Goal: Task Accomplishment & Management: Manage account settings

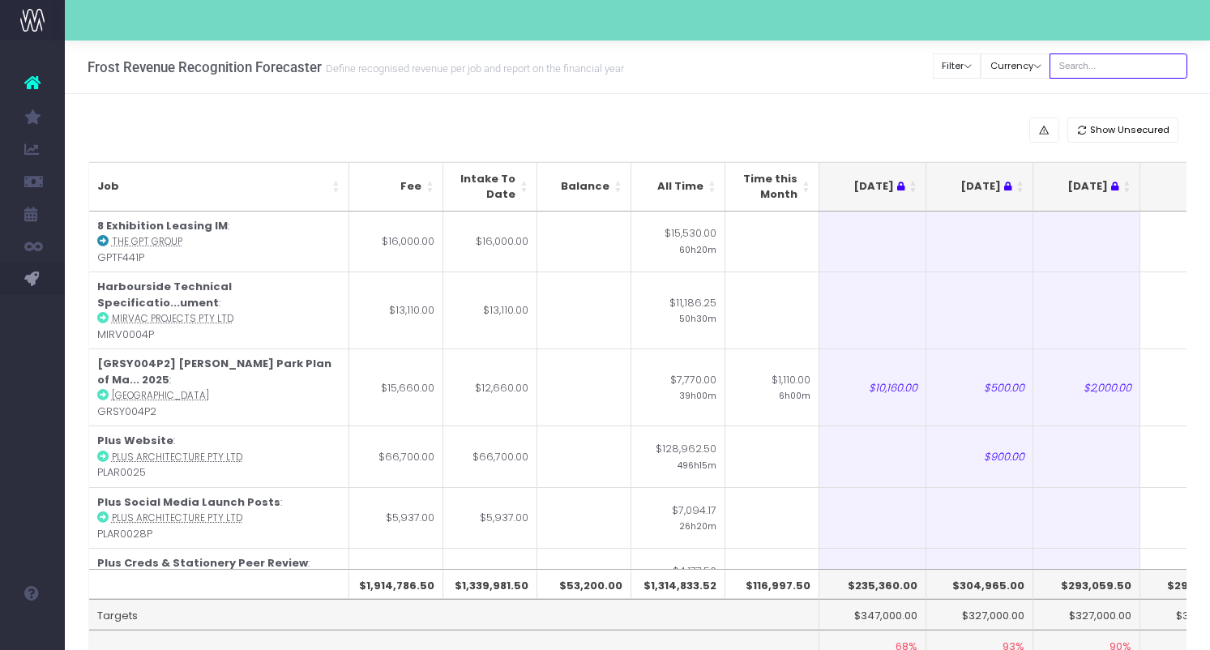
click at [1105, 58] on input "text" at bounding box center [1119, 66] width 138 height 25
type input "[PERSON_NAME]"
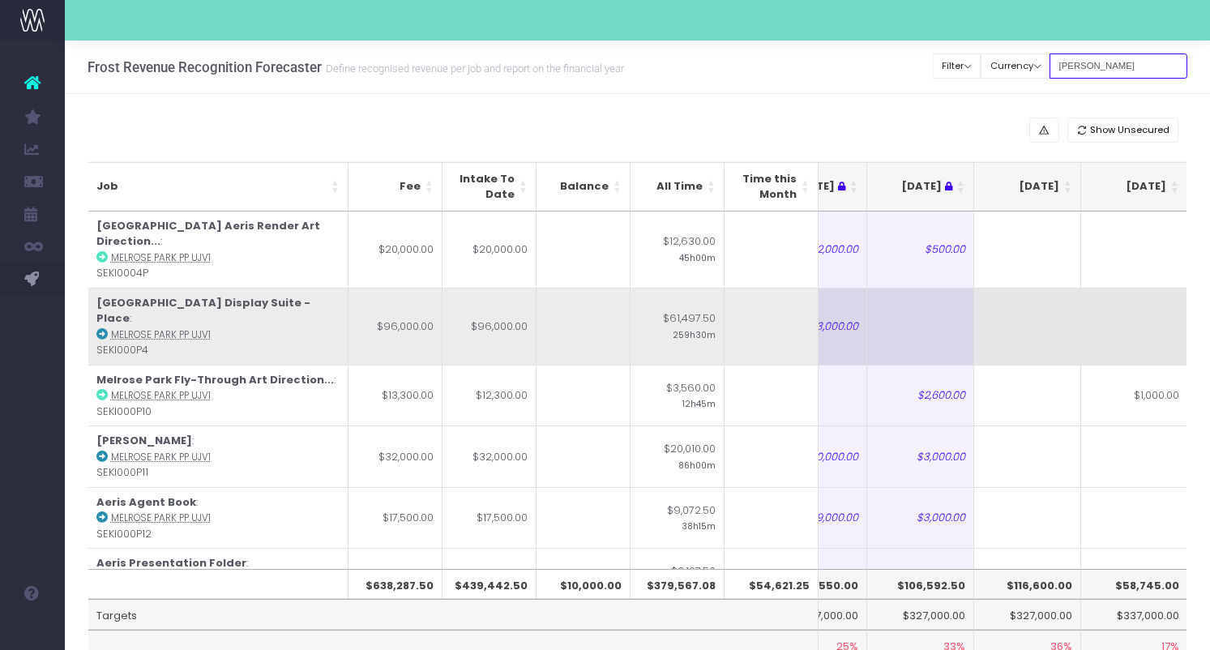
scroll to position [0, 249]
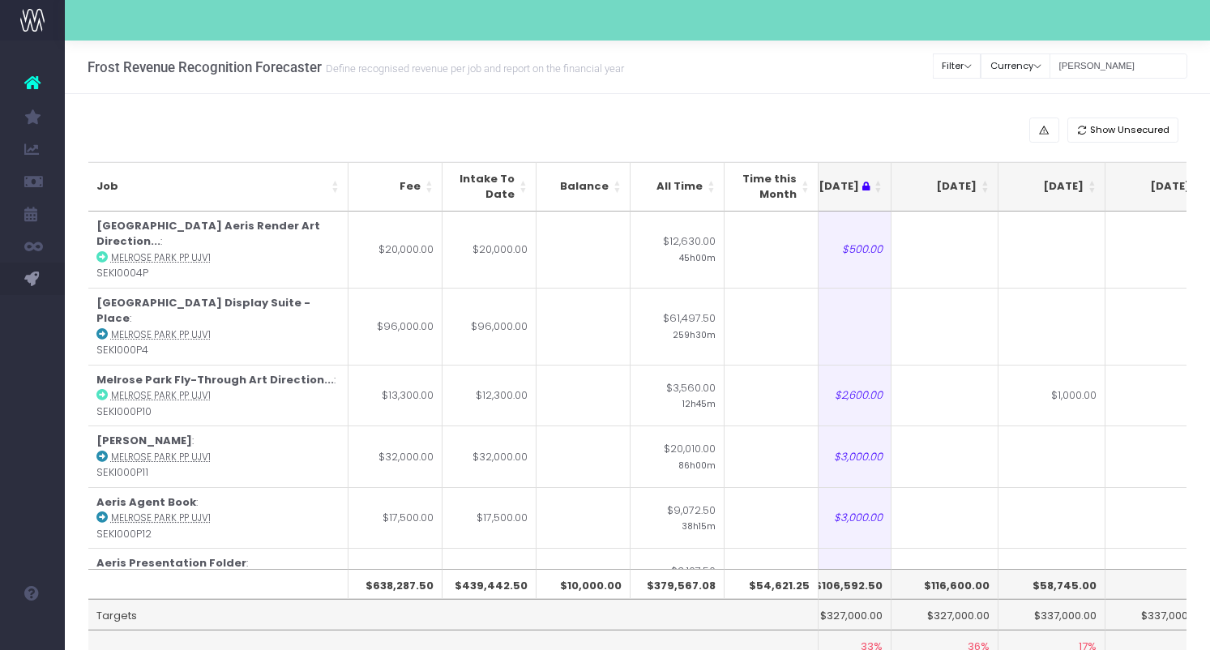
click at [989, 191] on th "[DATE]" at bounding box center [945, 186] width 107 height 49
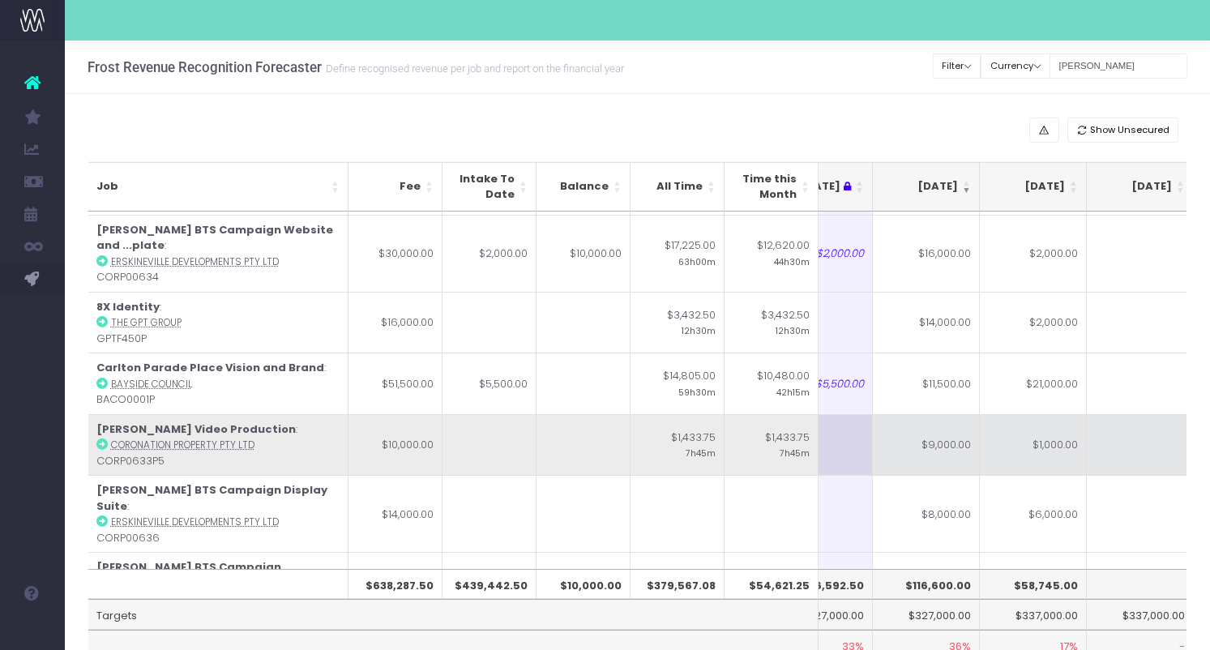
scroll to position [0, 268]
click at [1029, 421] on td "$1,000.00" at bounding box center [1032, 445] width 107 height 62
click at [943, 422] on td "$9,000.00" at bounding box center [925, 445] width 107 height 62
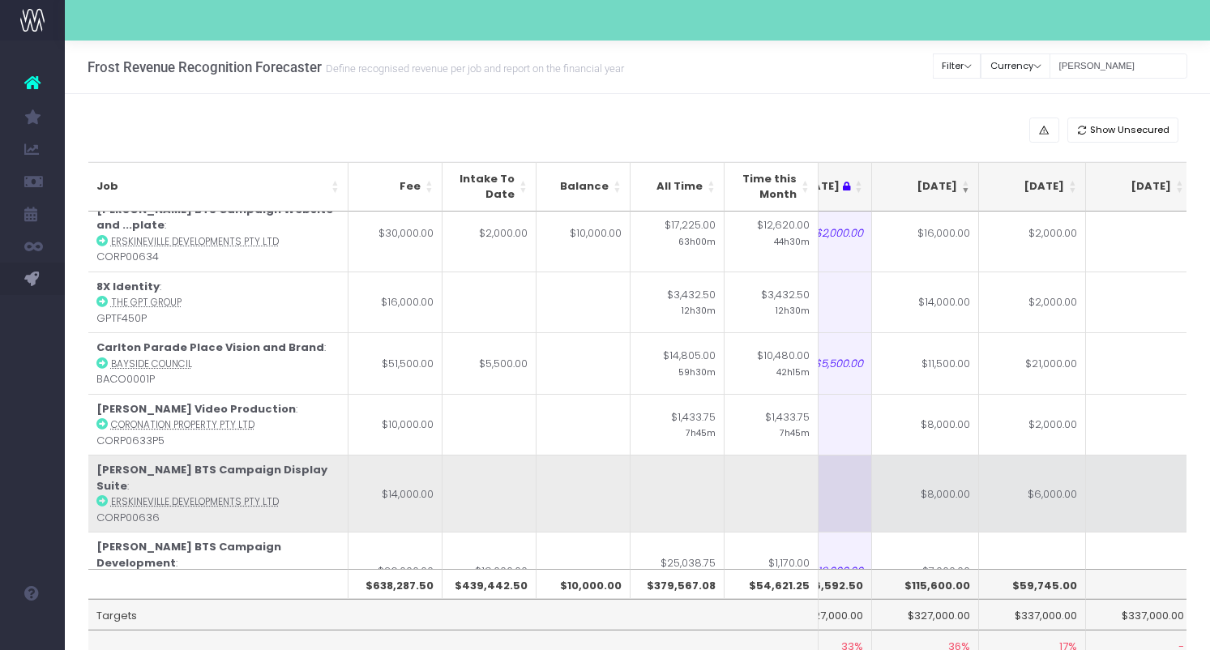
scroll to position [95, 268]
click at [927, 460] on td "$8,000.00" at bounding box center [925, 491] width 107 height 77
click at [1047, 461] on td "$6,000.00" at bounding box center [1032, 491] width 107 height 77
type input "$6,000.00"
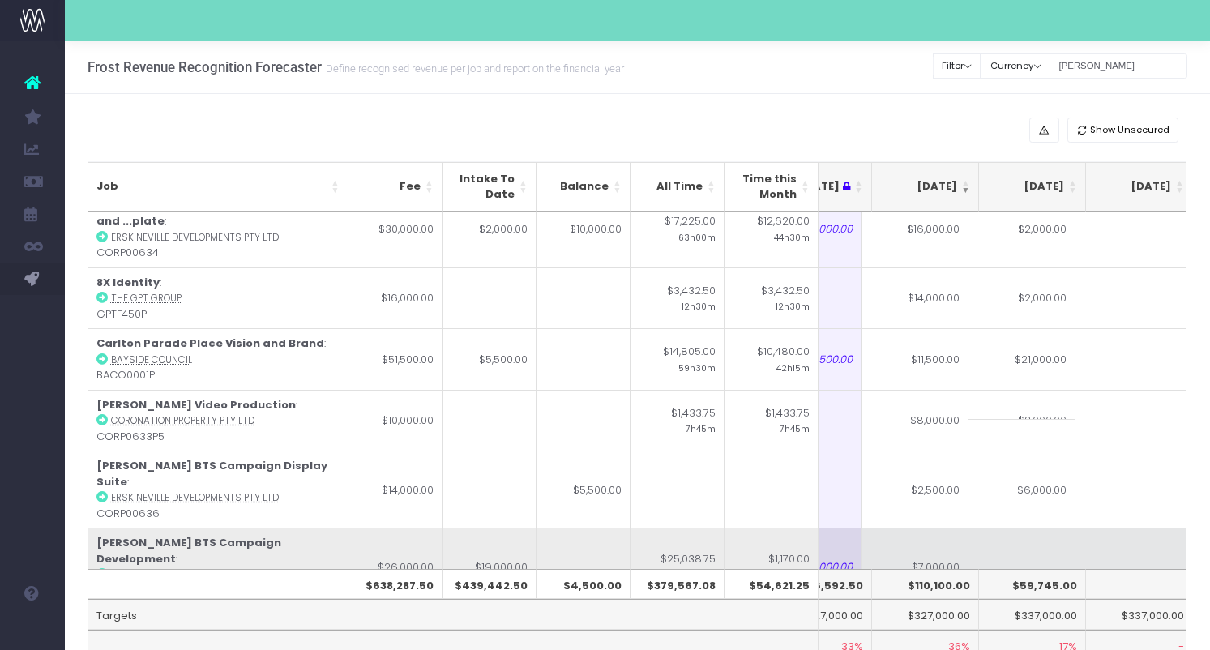
scroll to position [0, 0]
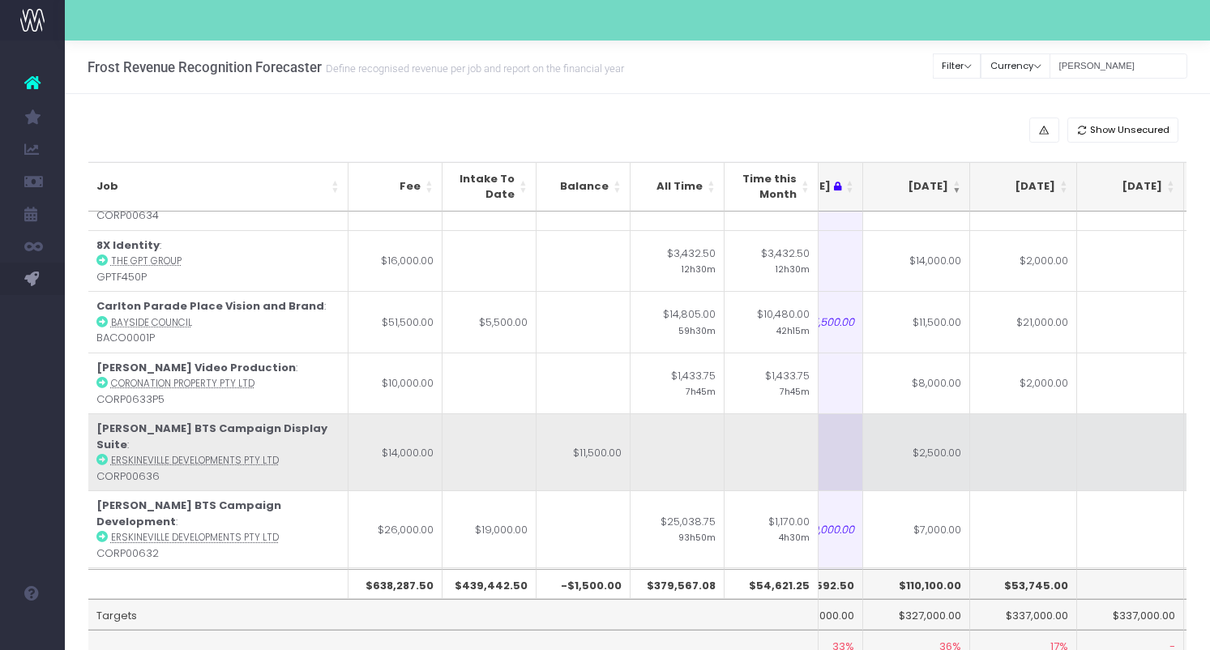
click at [915, 426] on td "$2,500.00" at bounding box center [916, 451] width 107 height 77
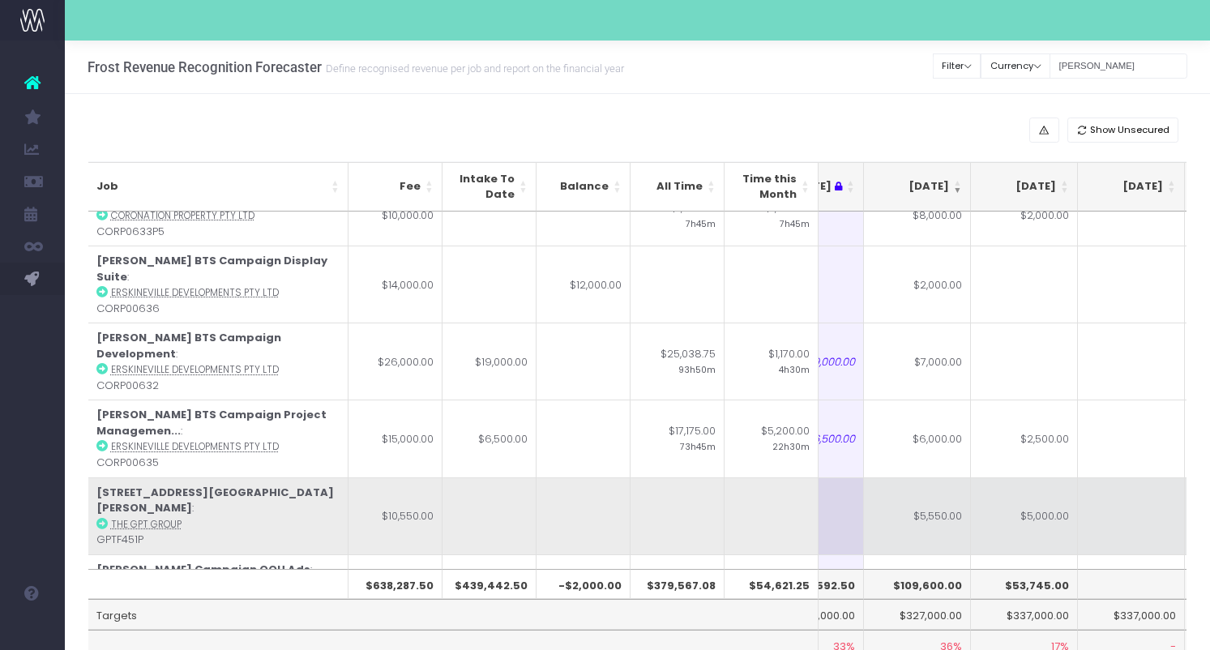
click at [939, 477] on td "$5,550.00" at bounding box center [917, 515] width 107 height 77
type input "$5,550.00"
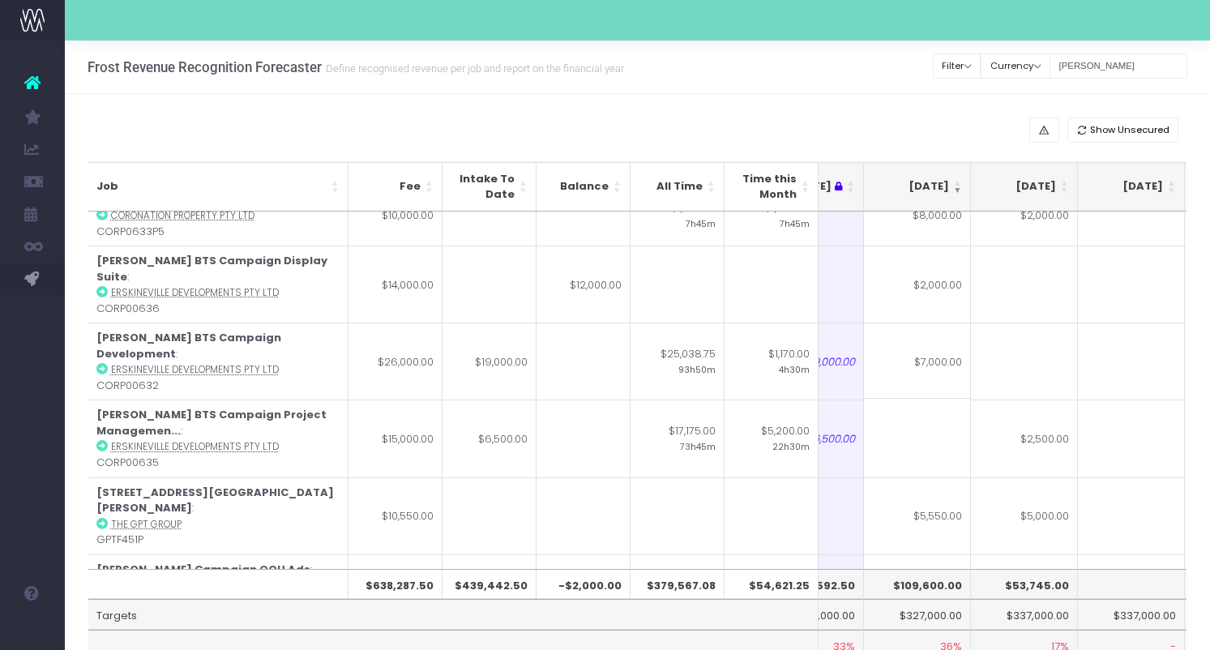
click at [932, 411] on input at bounding box center [917, 429] width 107 height 62
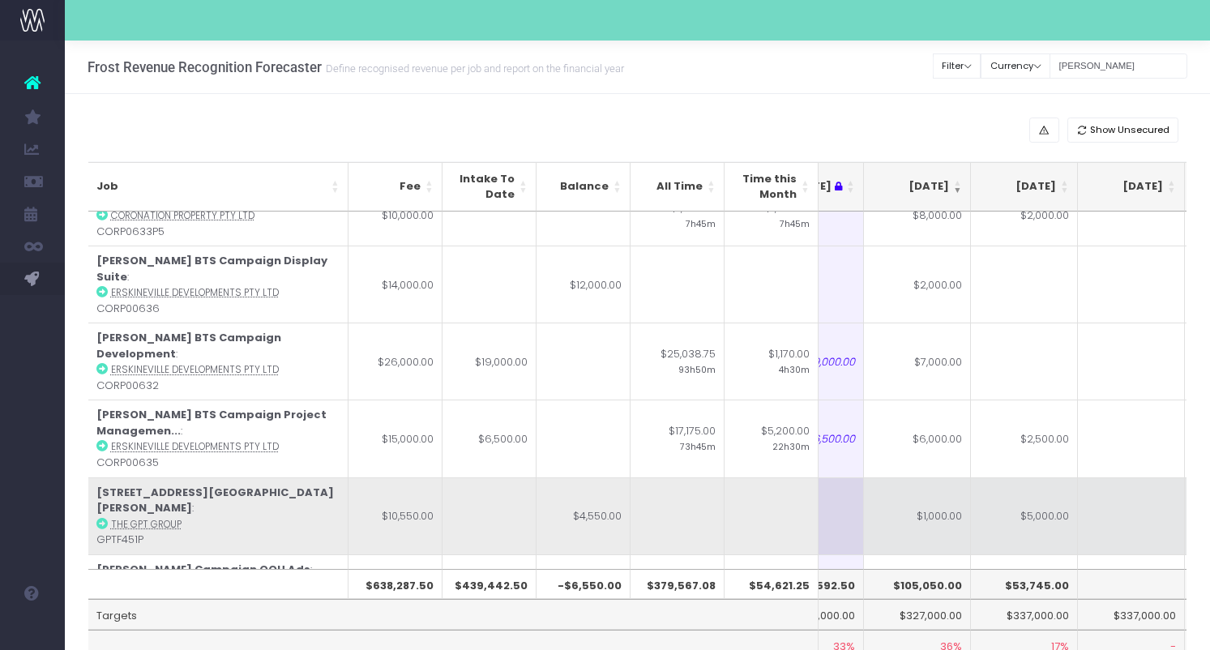
click at [1012, 477] on td "$5,000.00" at bounding box center [1024, 515] width 107 height 77
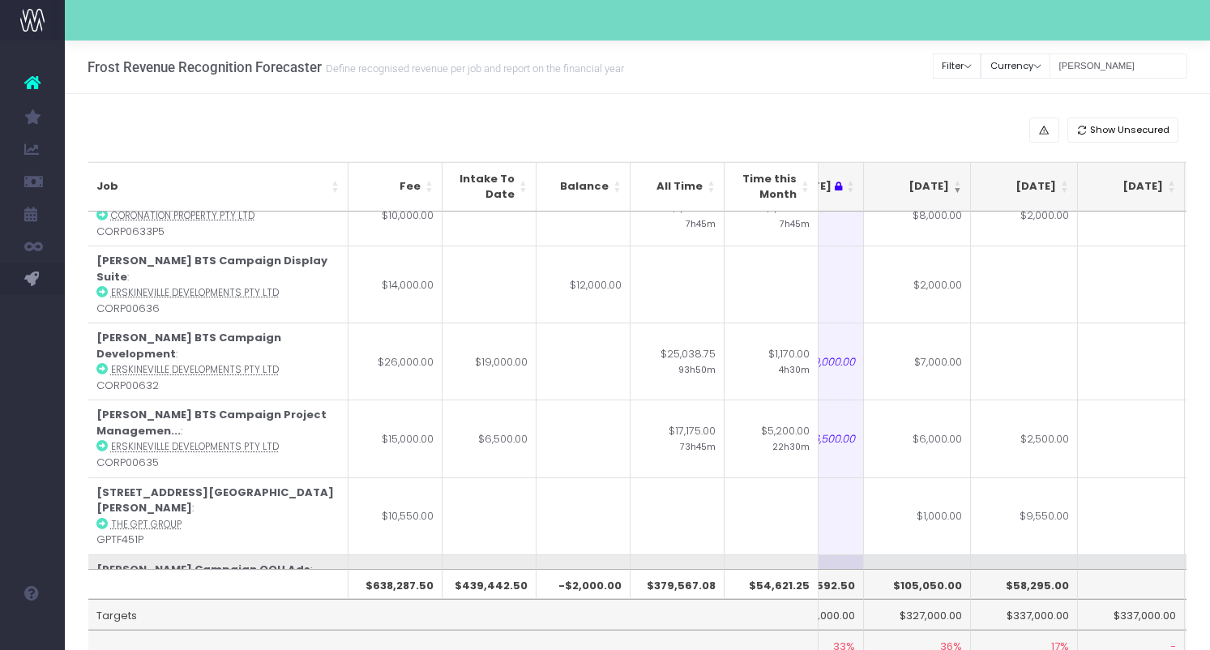
click at [1000, 554] on td "$12,745.00" at bounding box center [1024, 585] width 107 height 62
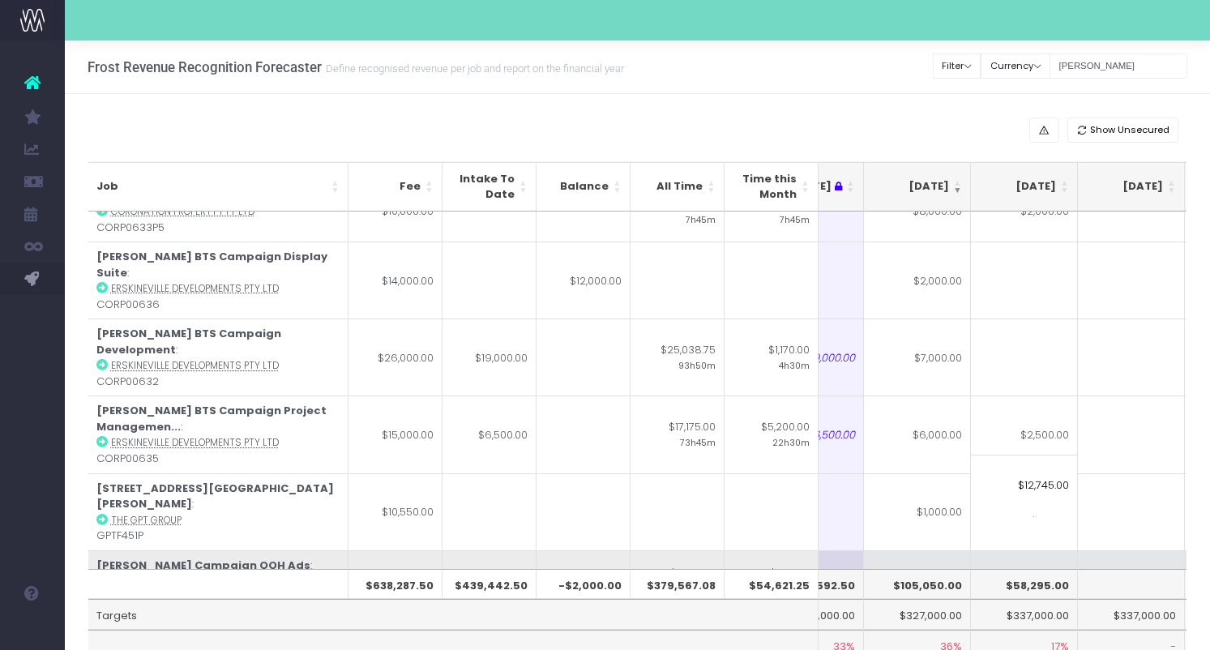
click at [938, 550] on td "$5,000.00" at bounding box center [917, 581] width 107 height 62
type input "$5,000.00"
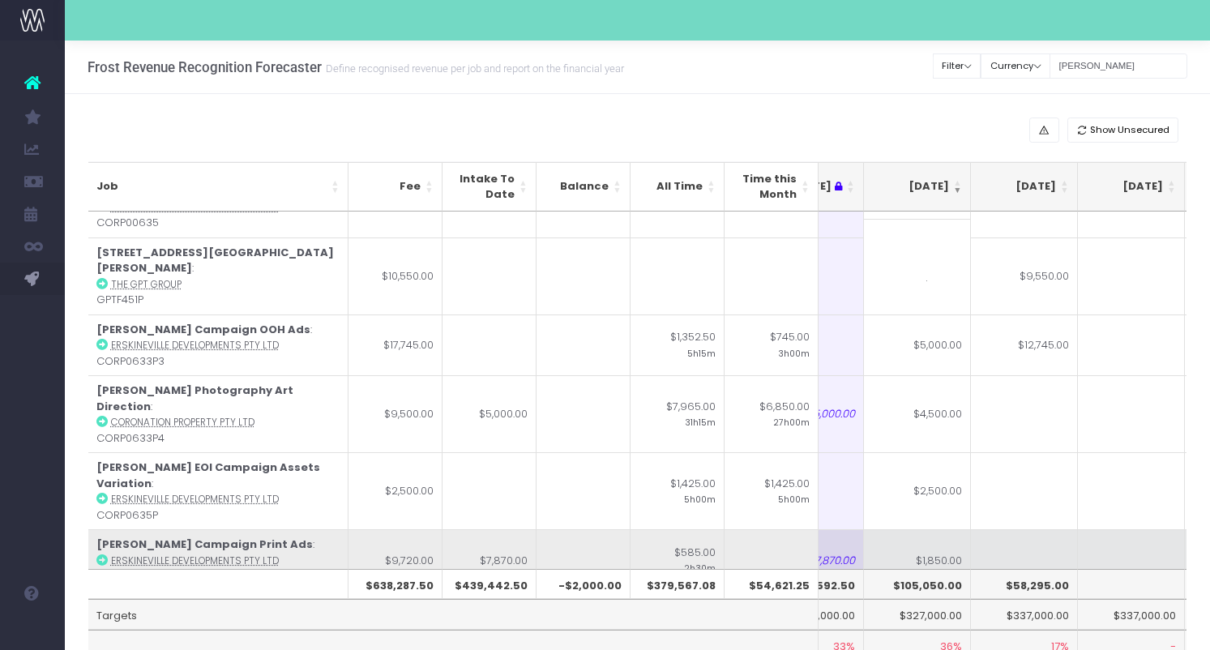
scroll to position [545, 276]
click at [103, 552] on icon at bounding box center [101, 557] width 11 height 11
click at [1004, 527] on td at bounding box center [1024, 558] width 107 height 62
click at [949, 527] on td "$1,850.00" at bounding box center [917, 558] width 107 height 62
type input "850"
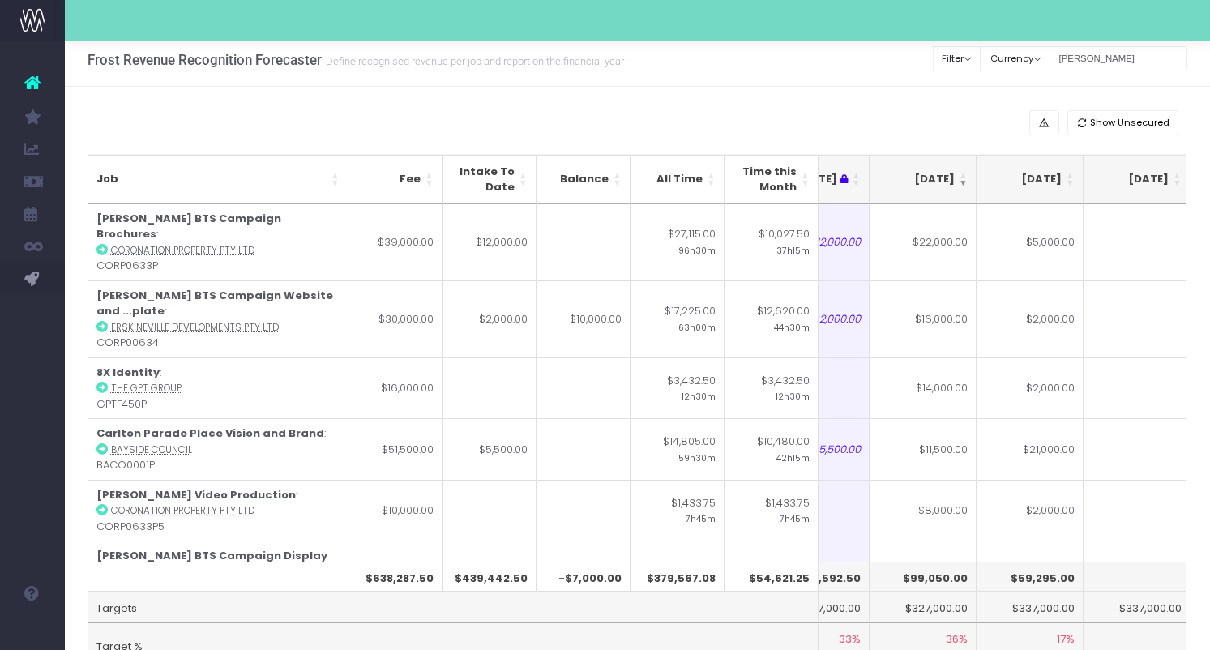
scroll to position [0, 0]
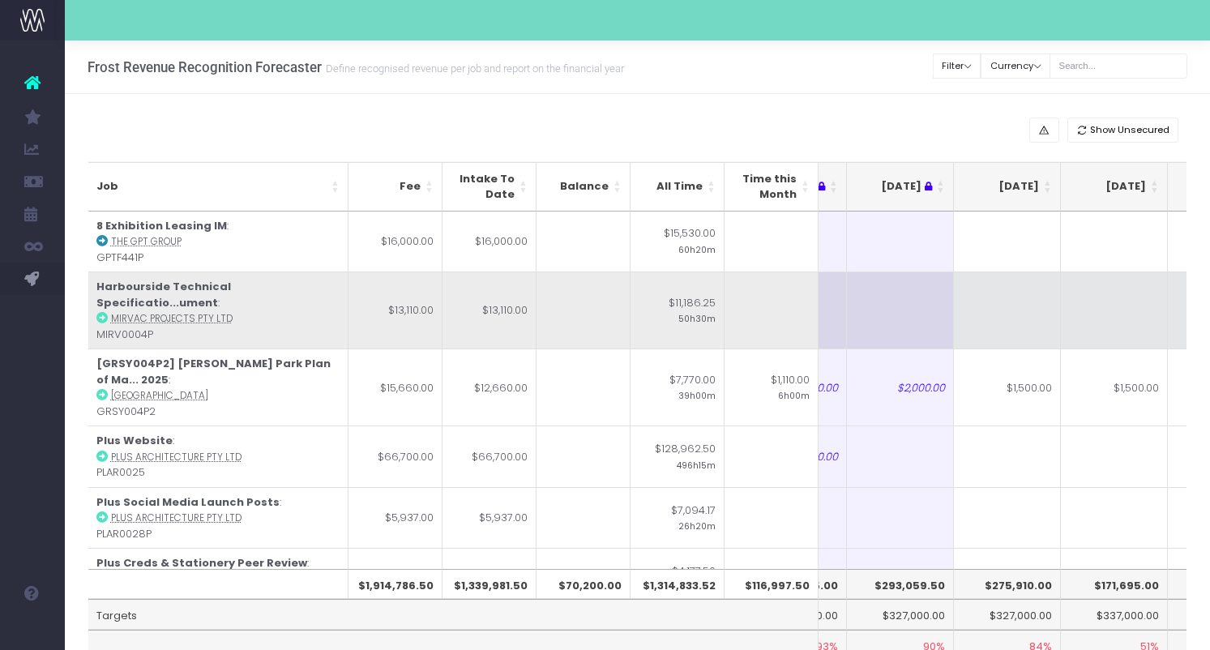
scroll to position [0, 206]
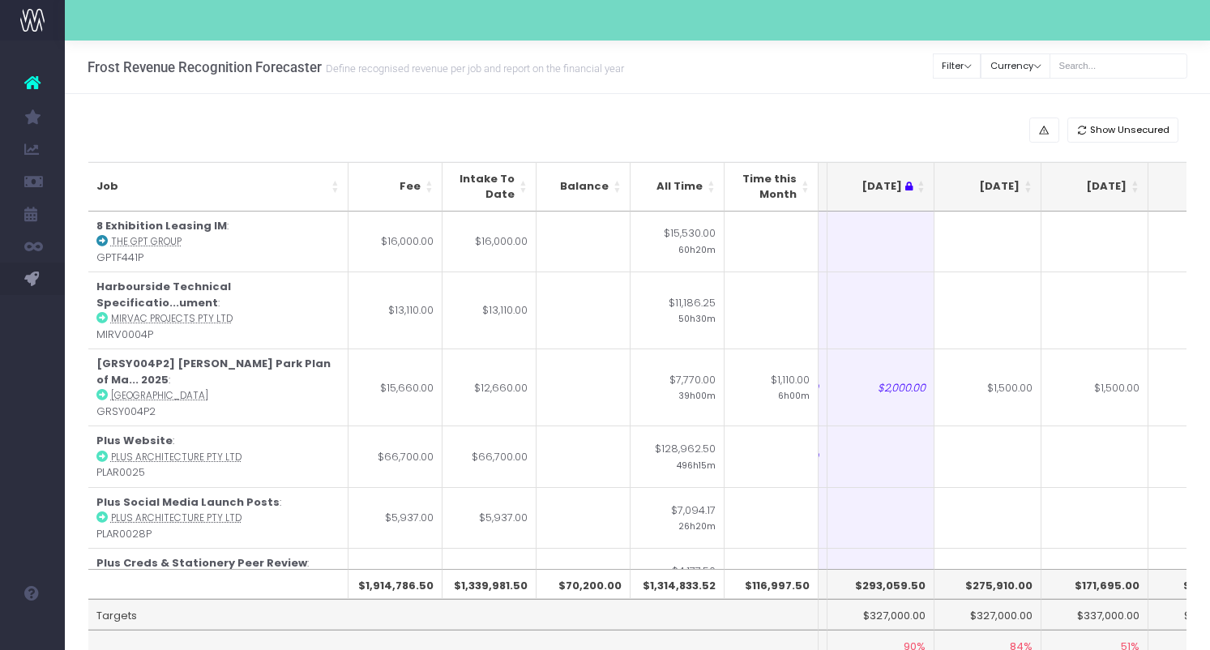
click at [1030, 194] on th "[DATE]" at bounding box center [988, 186] width 107 height 49
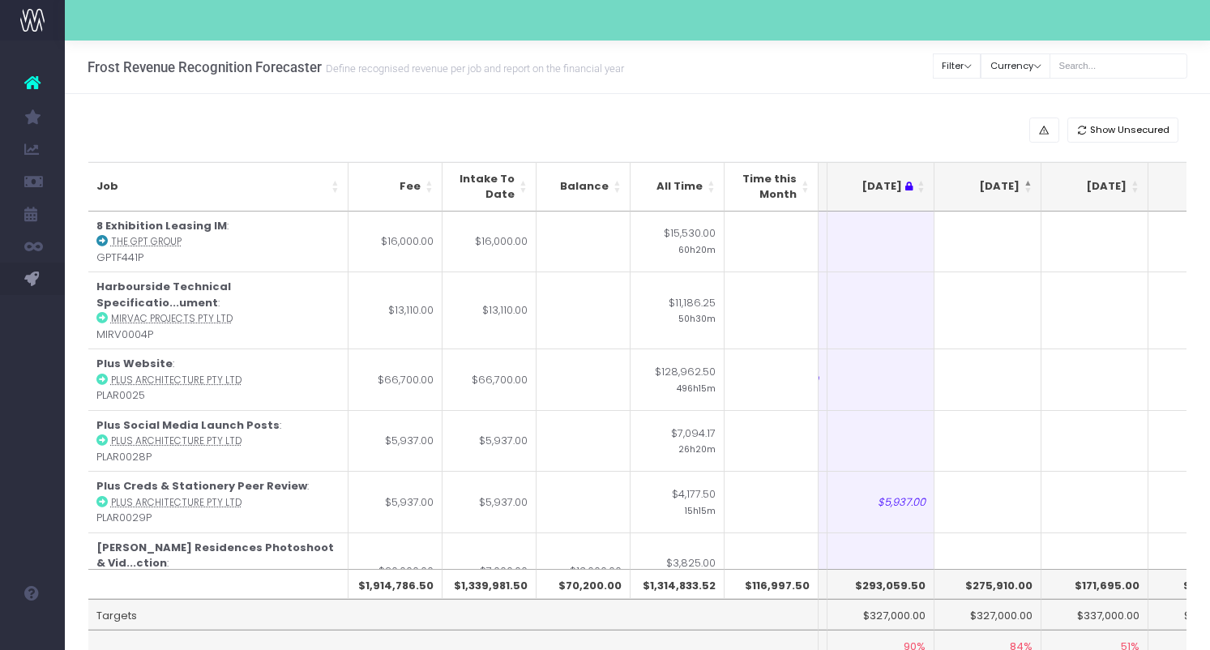
click at [1030, 194] on th "[DATE]" at bounding box center [988, 186] width 107 height 49
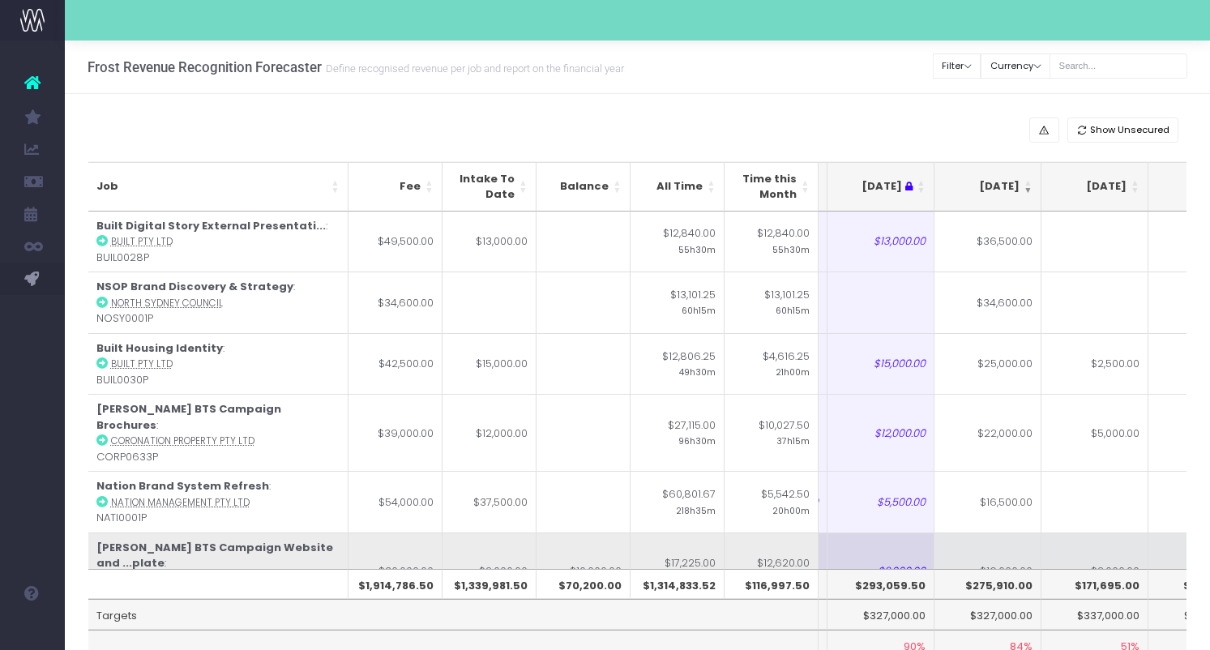
scroll to position [0, 208]
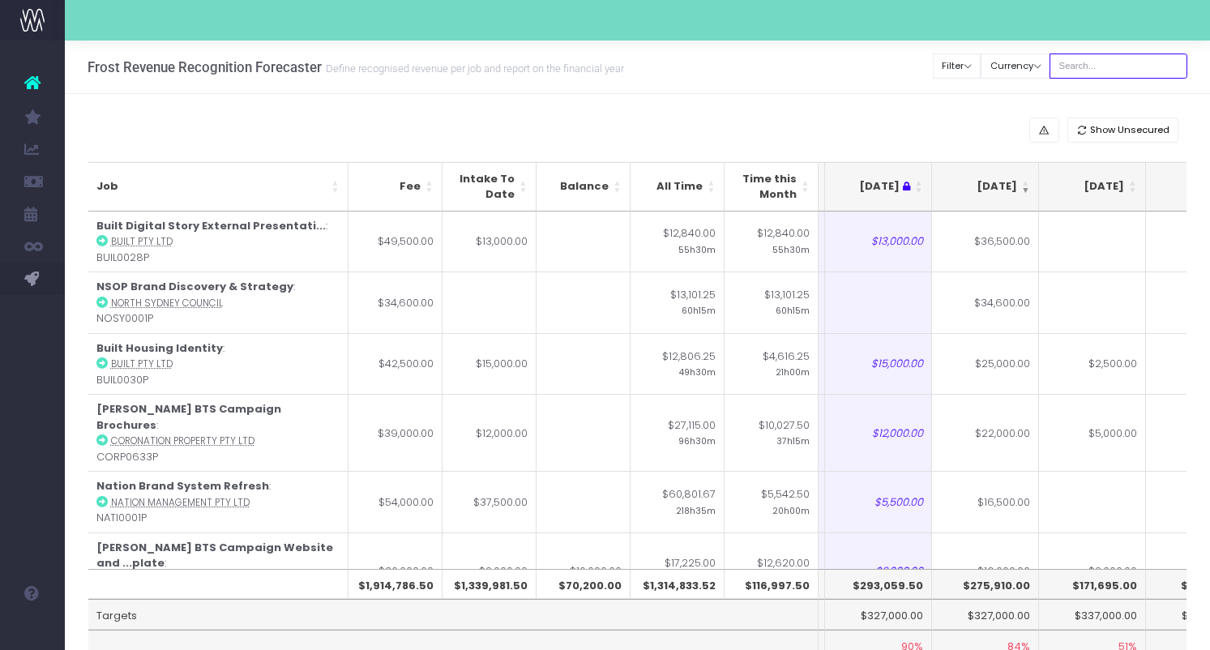
click at [1140, 72] on input "text" at bounding box center [1119, 66] width 138 height 25
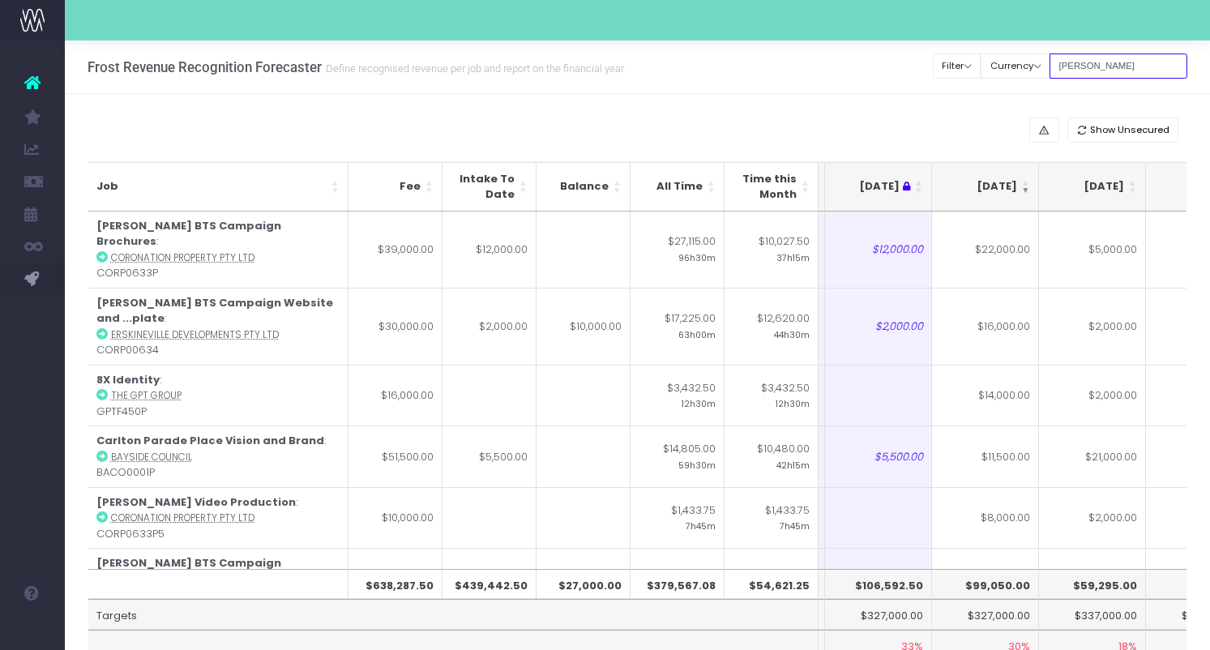
type input "[PERSON_NAME]"
click at [932, 67] on div "Frost Revenue Recognition Forecaster Define recognised revenue per job and repo…" at bounding box center [637, 68] width 1145 height 54
